Goal: Task Accomplishment & Management: Use online tool/utility

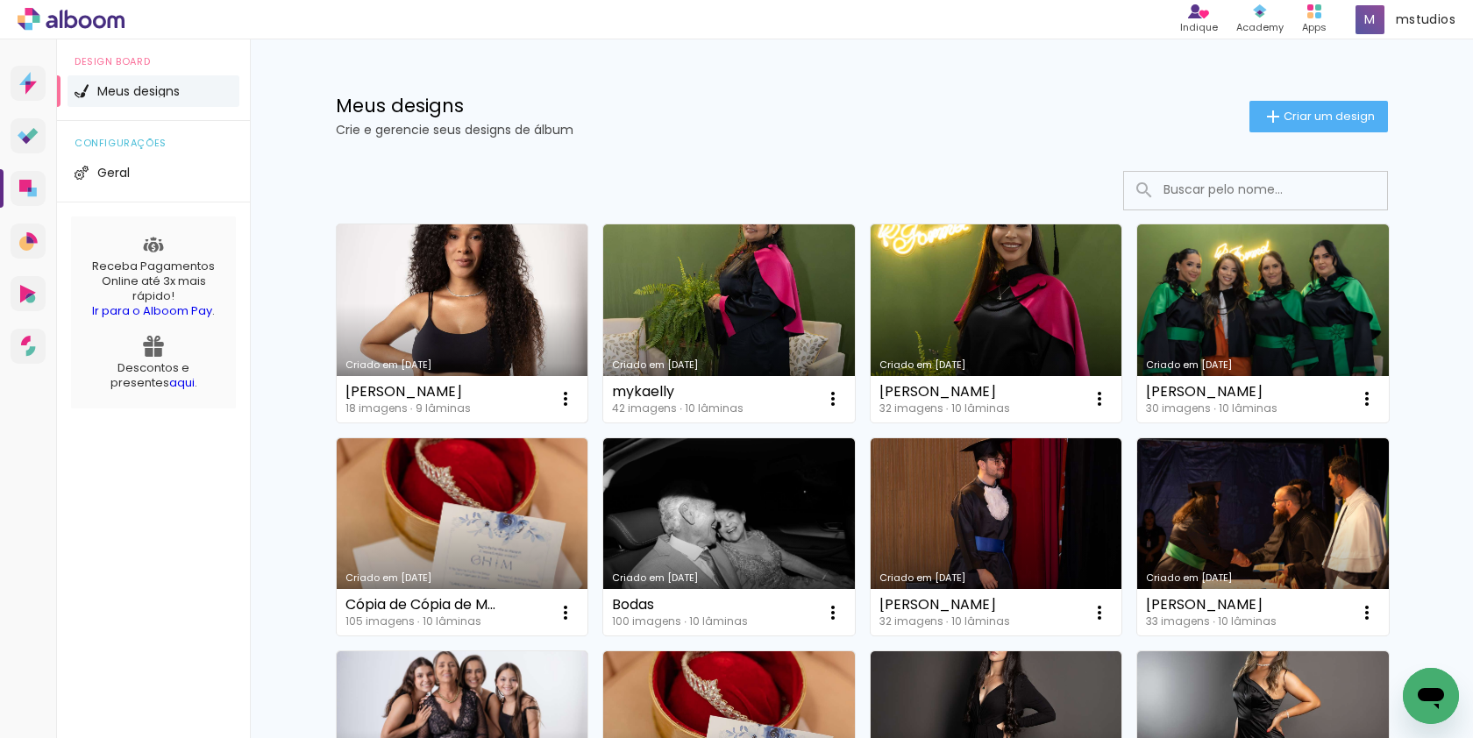
click at [475, 299] on link "Criado em [DATE]" at bounding box center [463, 323] width 252 height 198
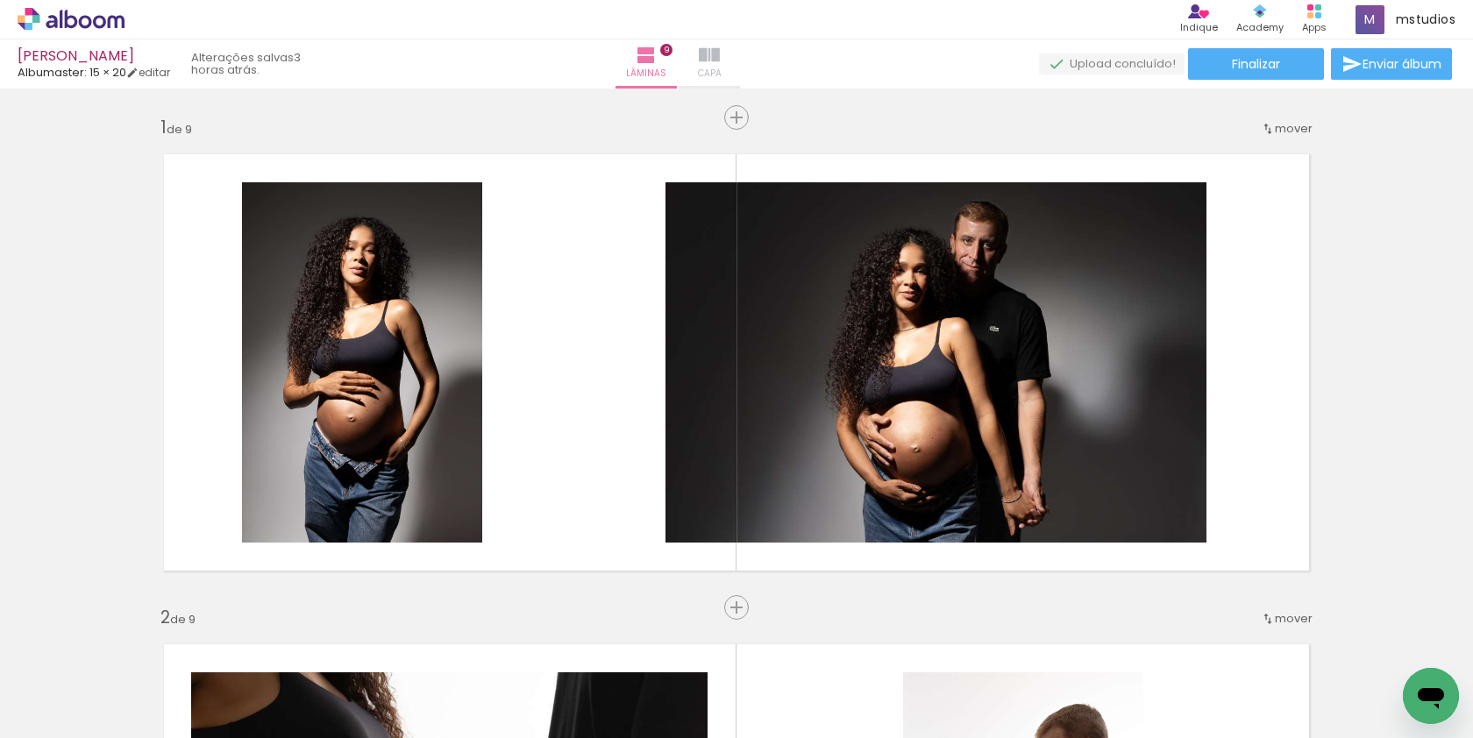
click at [720, 55] on iron-icon at bounding box center [709, 55] width 21 height 21
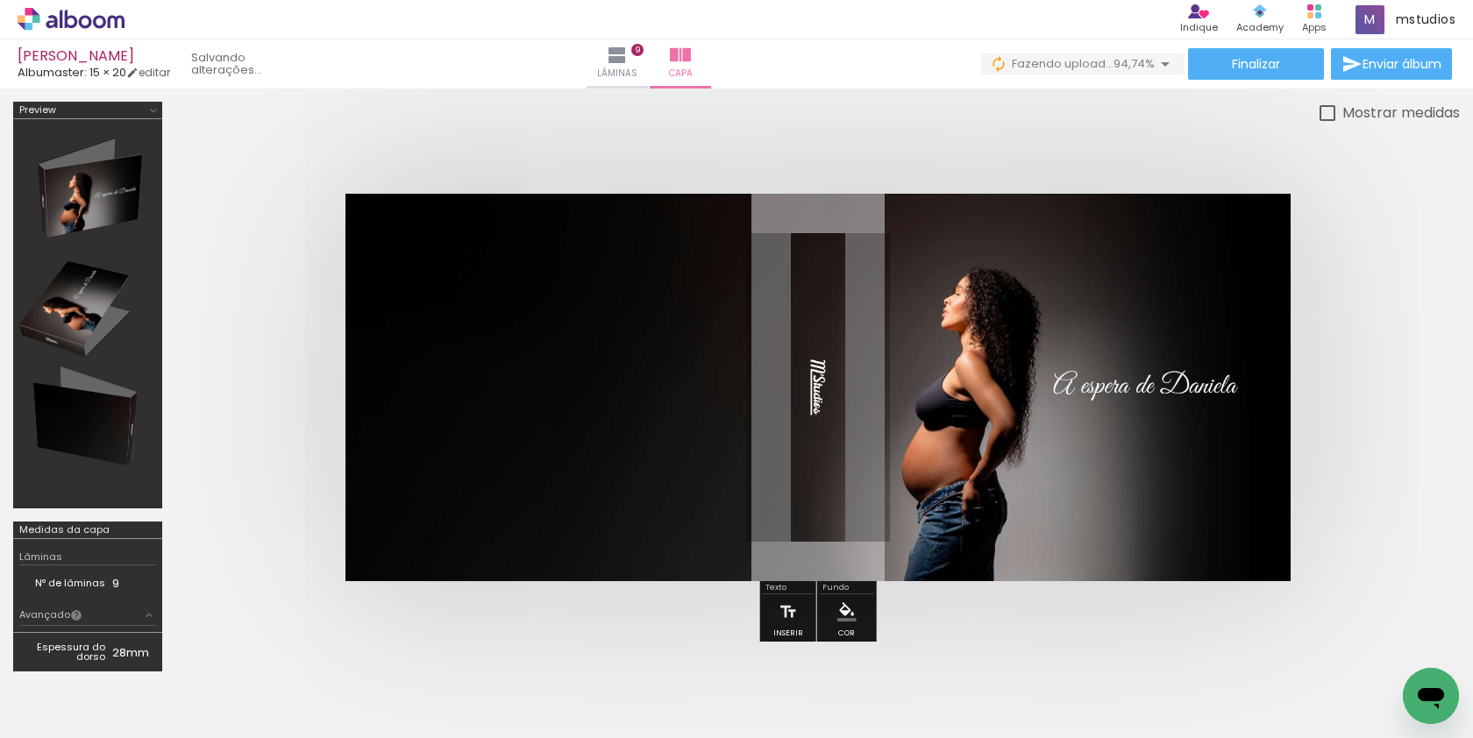
scroll to position [0, 542]
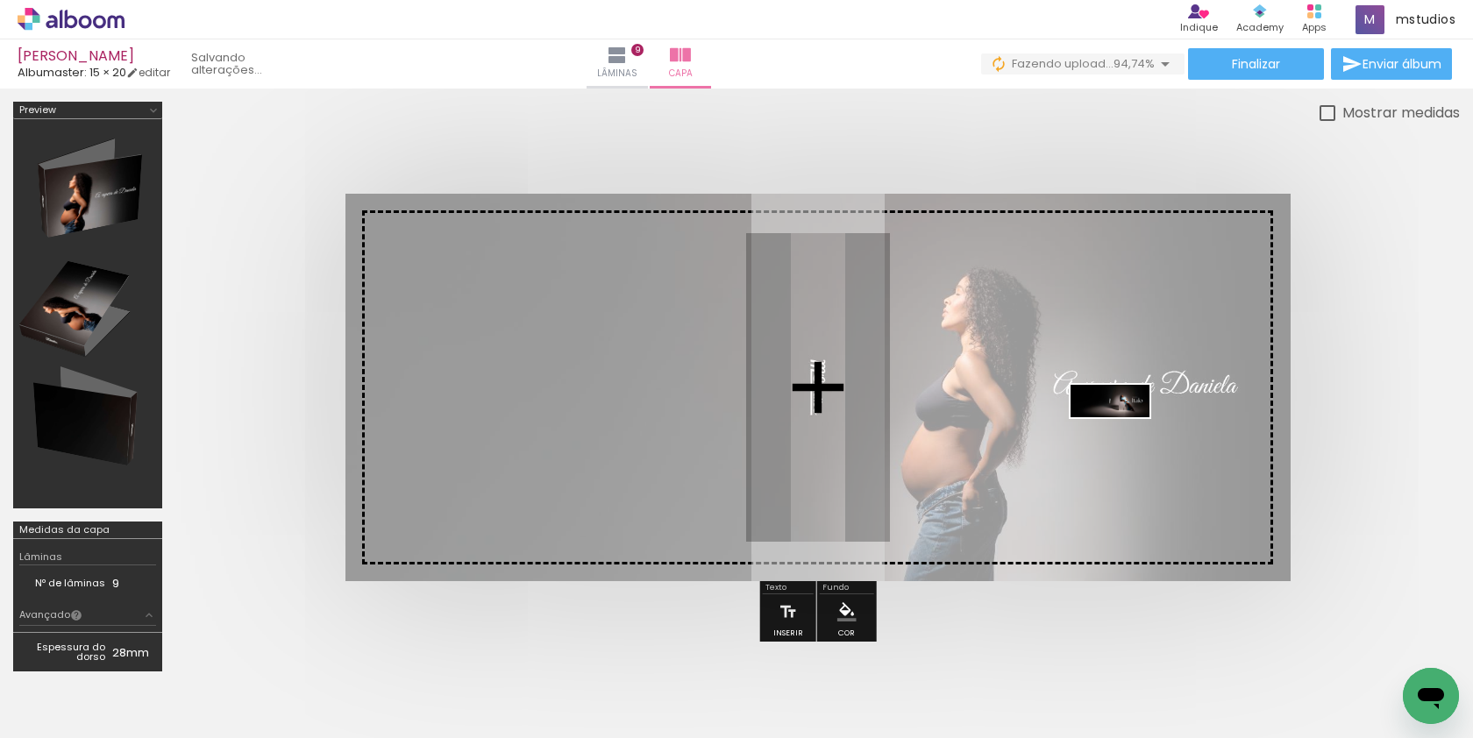
drag, startPoint x: 1384, startPoint y: 662, endPoint x: 1125, endPoint y: 438, distance: 342.5
click at [1125, 438] on quentale-workspace at bounding box center [736, 369] width 1473 height 738
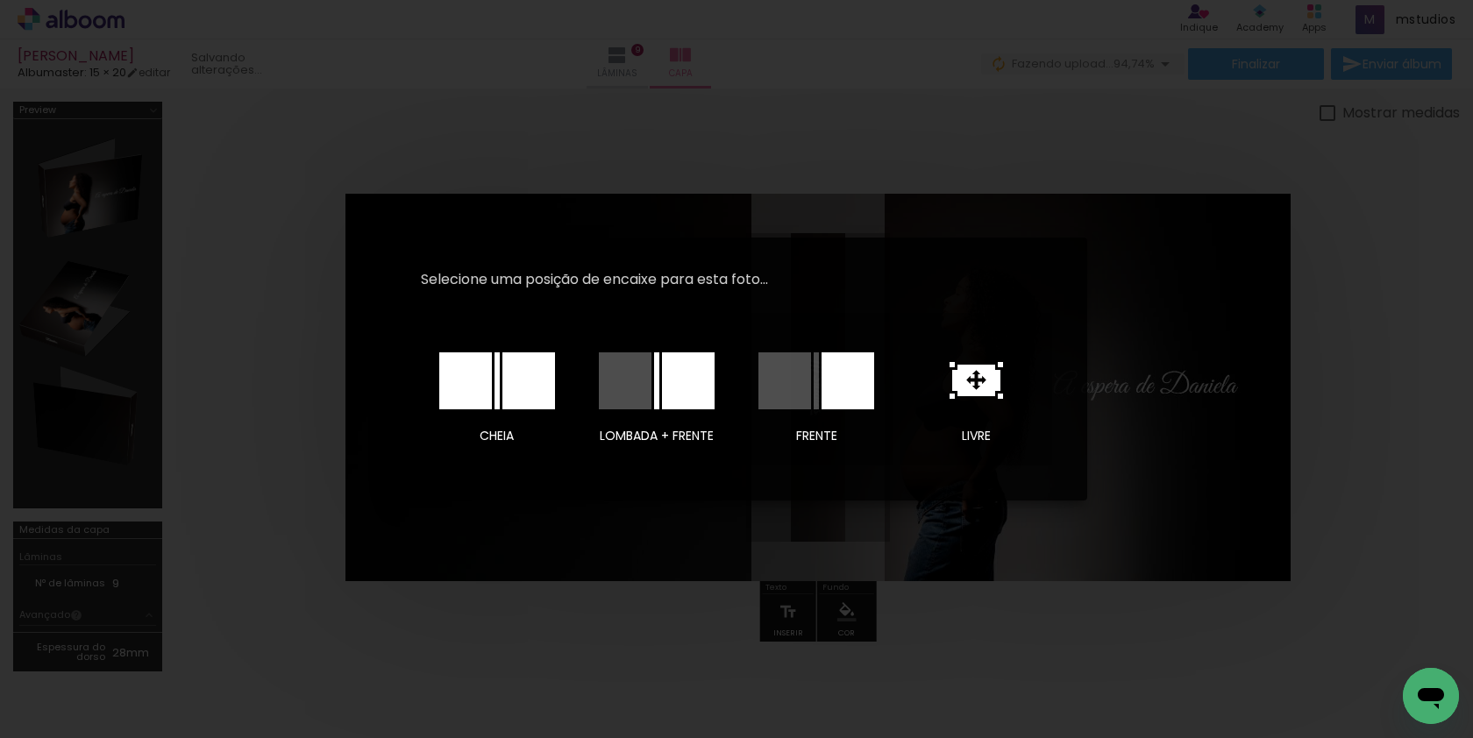
click at [467, 403] on div at bounding box center [465, 381] width 53 height 57
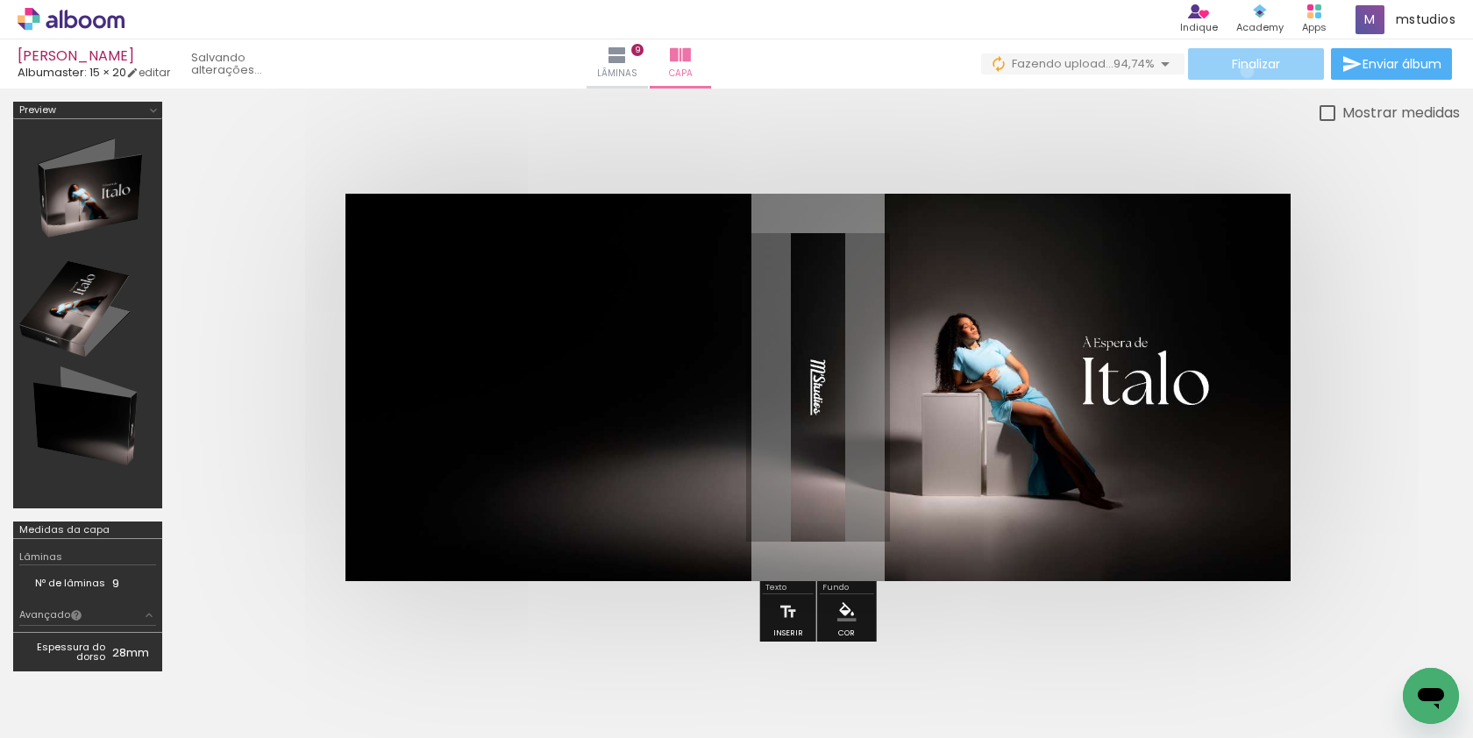
click at [1241, 70] on span "Finalizar" at bounding box center [1256, 64] width 48 height 12
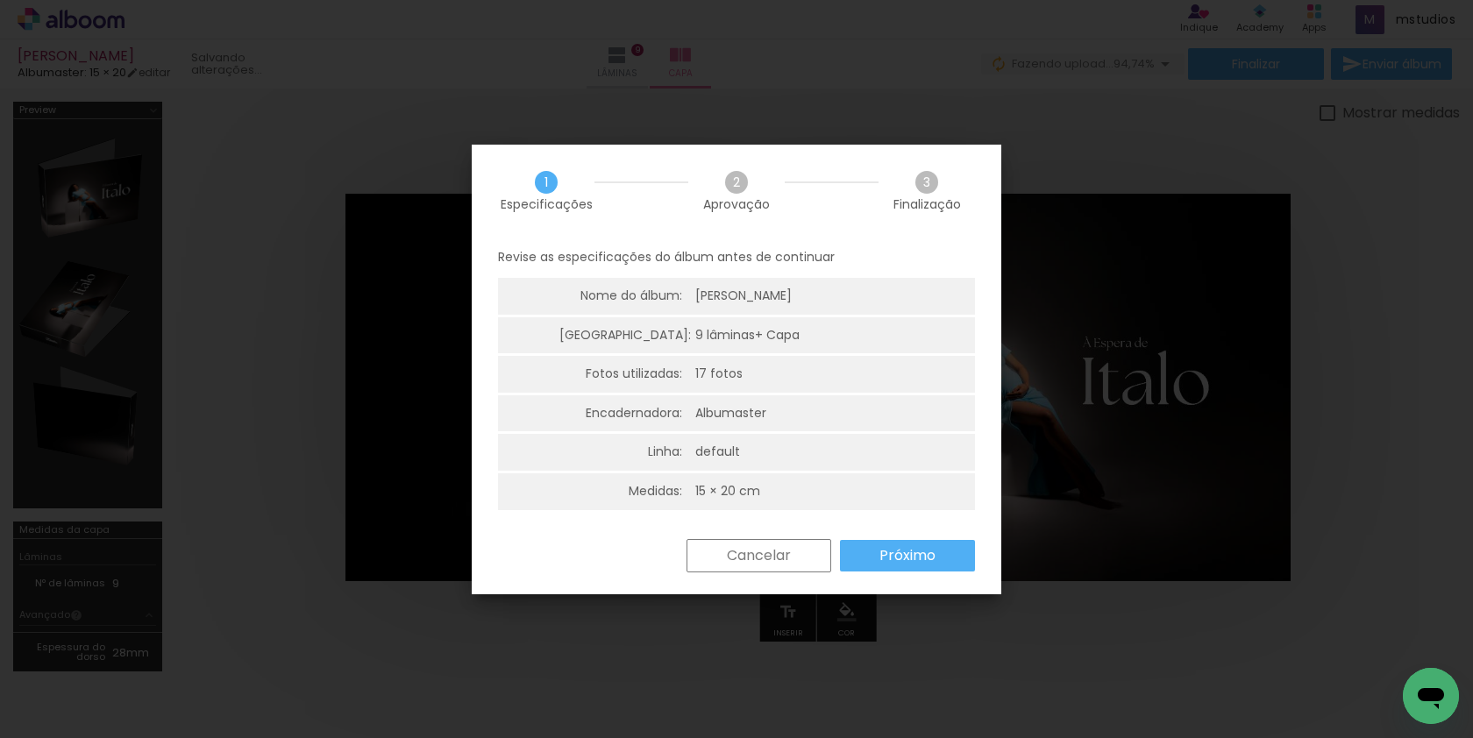
click at [0, 0] on slot "Próximo" at bounding box center [0, 0] width 0 height 0
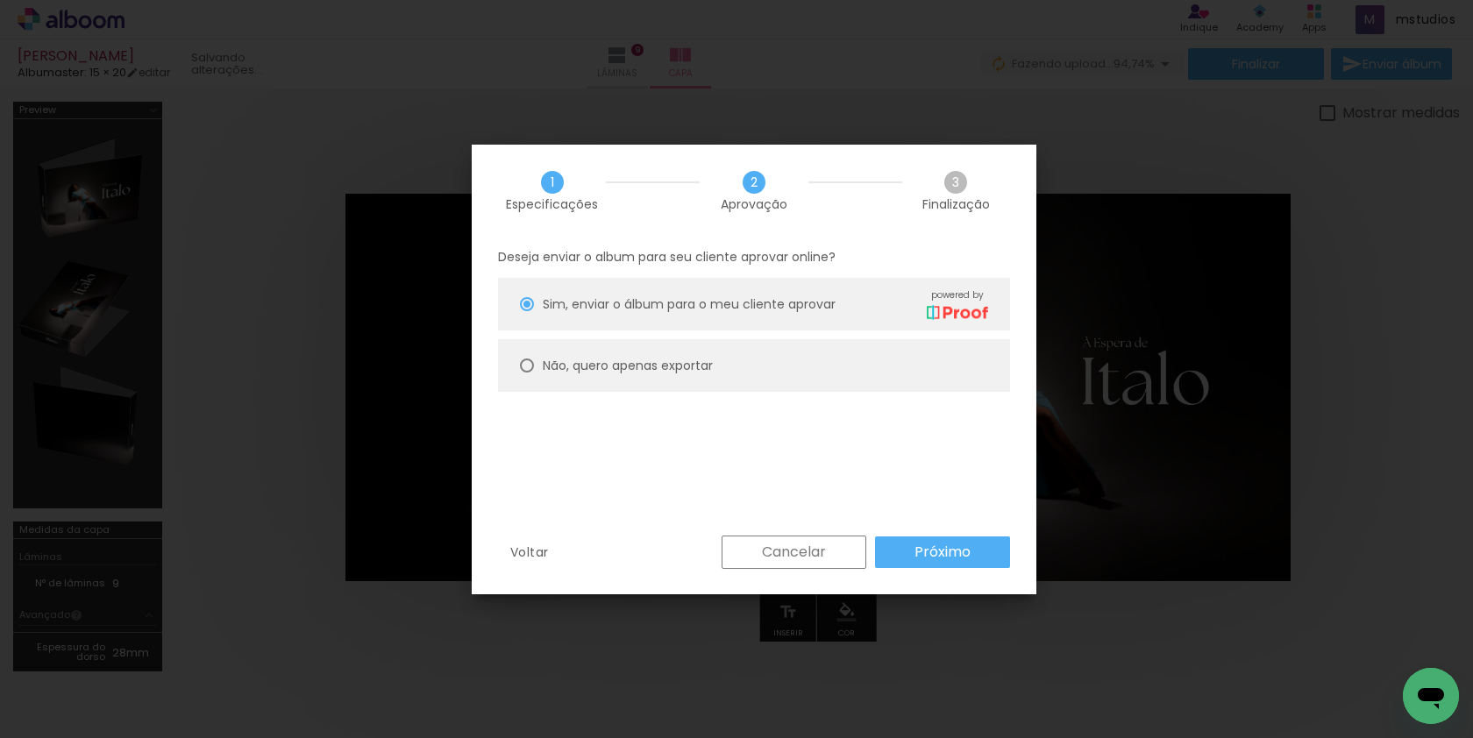
click at [879, 556] on paper-button "Próximo" at bounding box center [942, 553] width 135 height 32
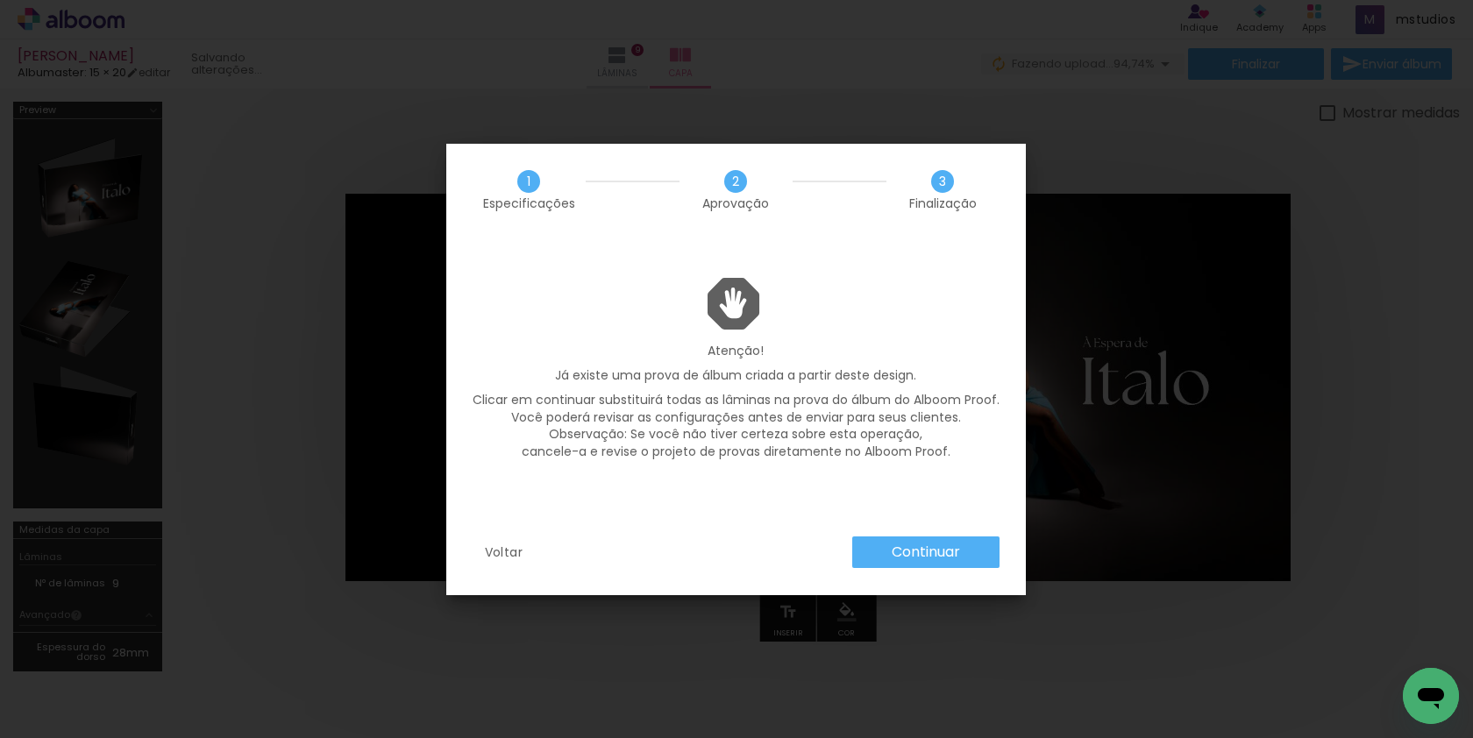
click at [0, 0] on slot "Continuar" at bounding box center [0, 0] width 0 height 0
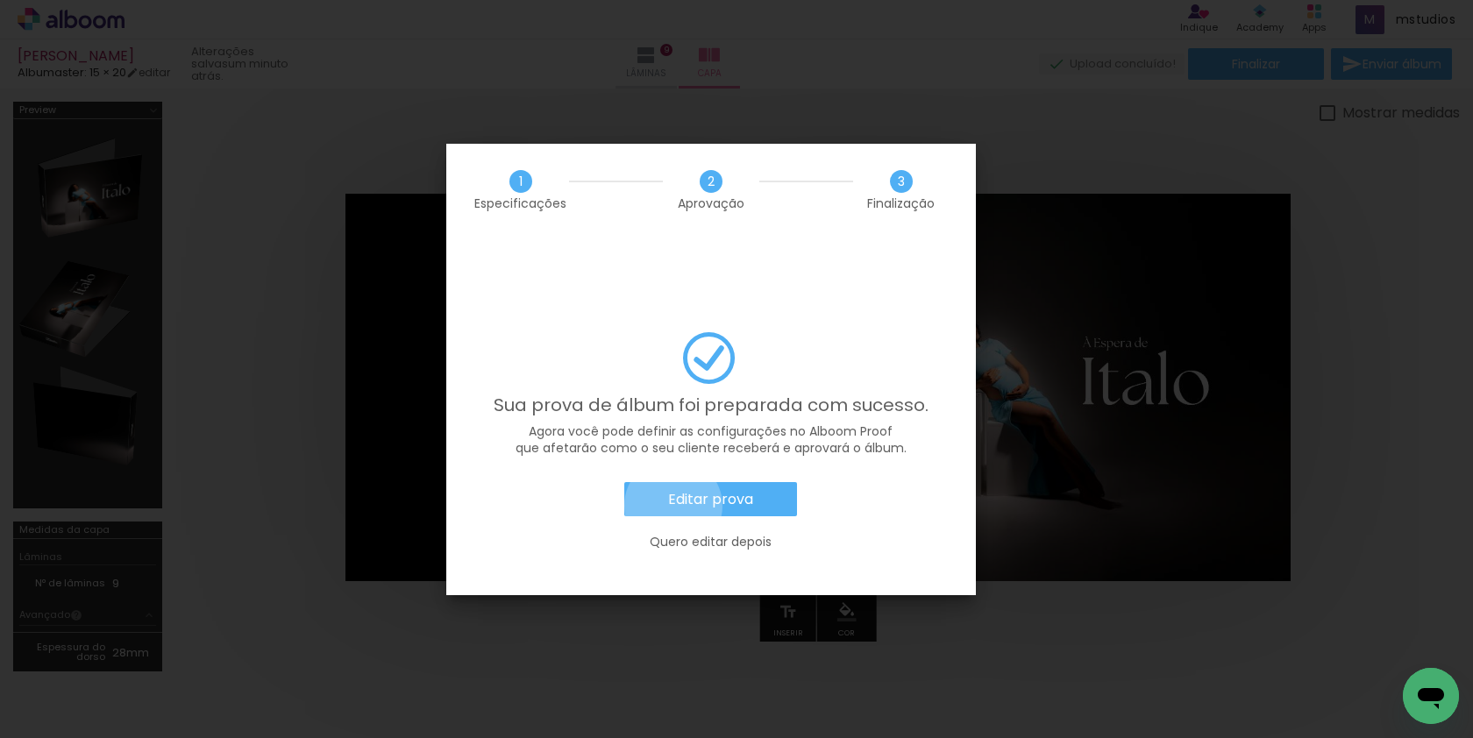
click at [0, 0] on slot "Editar prova" at bounding box center [0, 0] width 0 height 0
